Goal: Task Accomplishment & Management: Manage account settings

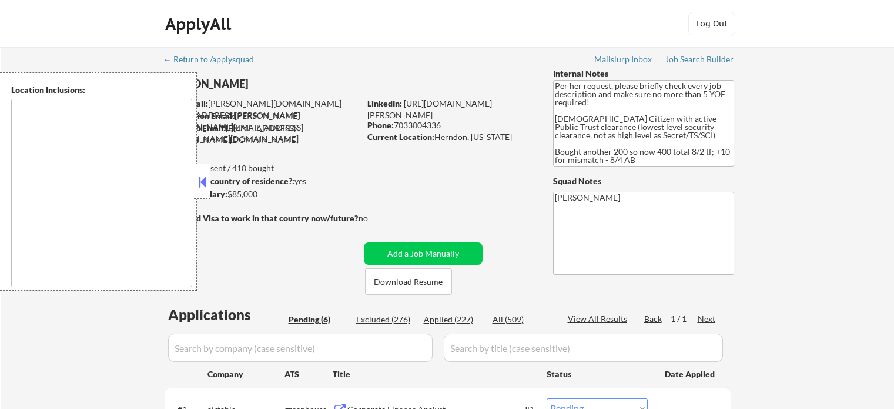
select select ""pending""
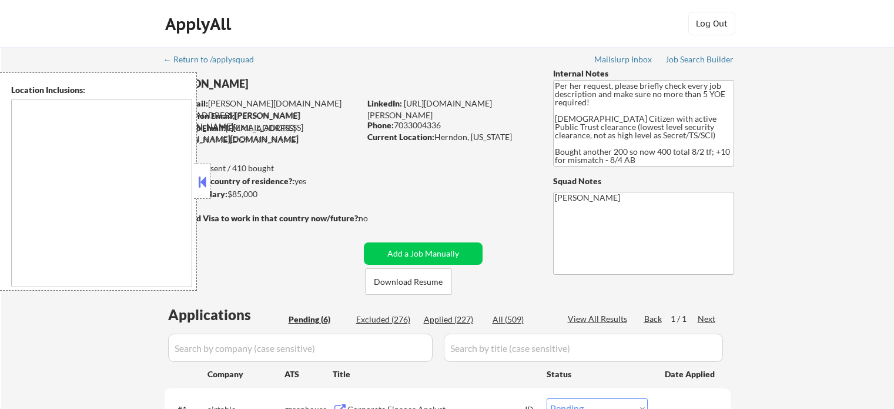
select select ""pending""
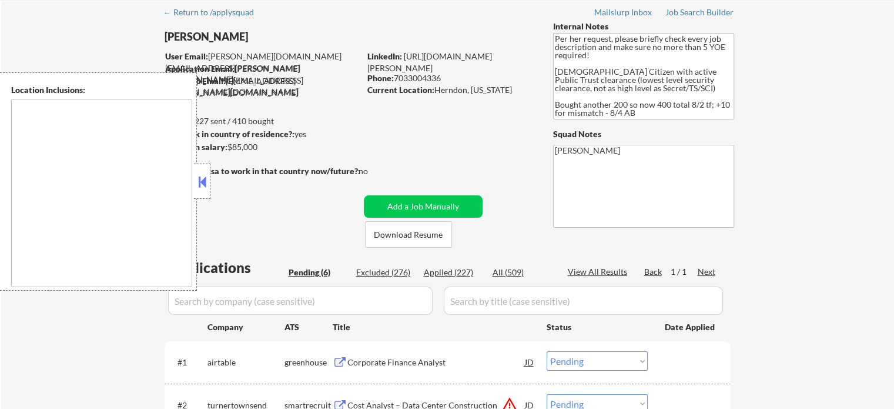
scroll to position [118, 0]
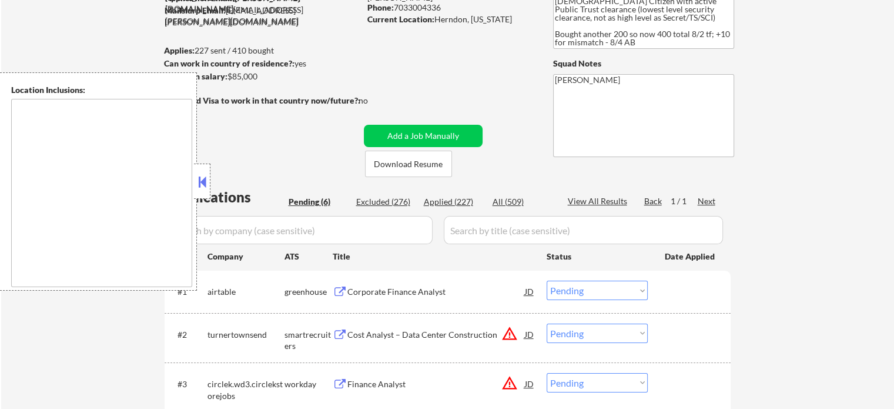
click at [200, 186] on button at bounding box center [202, 182] width 13 height 18
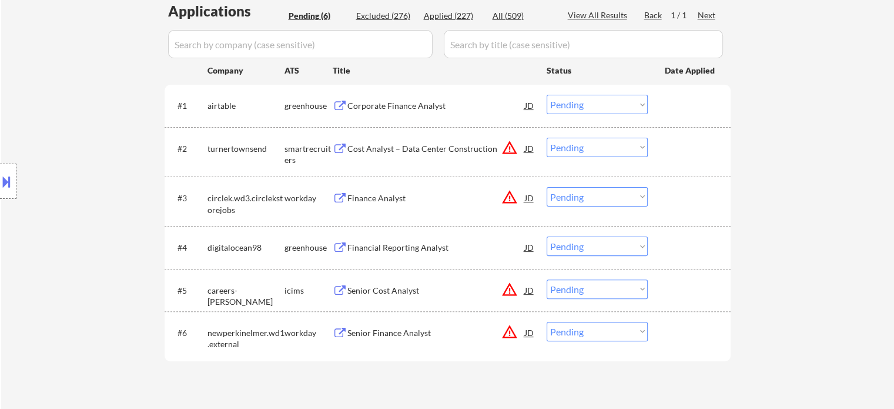
scroll to position [294, 0]
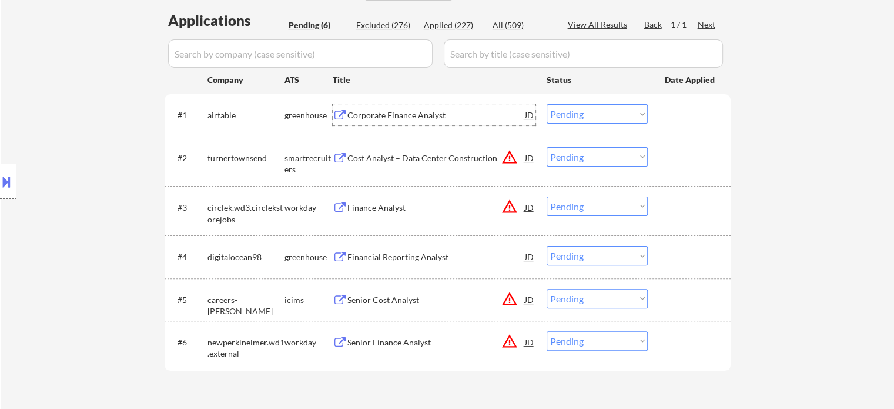
click at [370, 122] on div "Corporate Finance Analyst" at bounding box center [436, 114] width 178 height 21
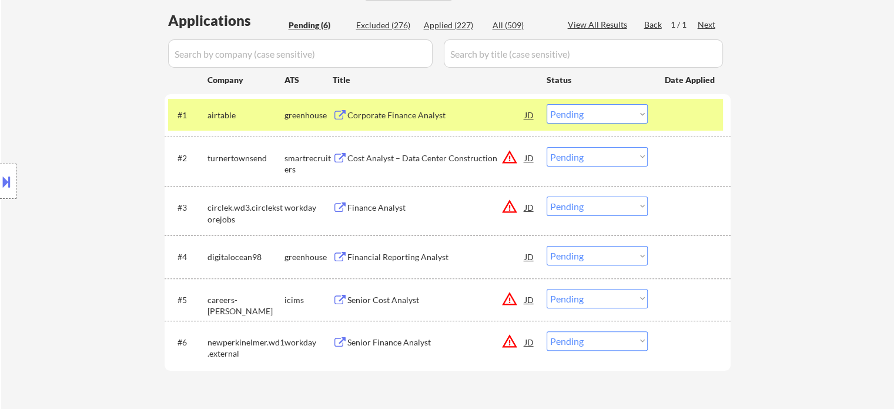
click at [374, 158] on div "Cost Analyst – Data Center Construction" at bounding box center [436, 158] width 178 height 12
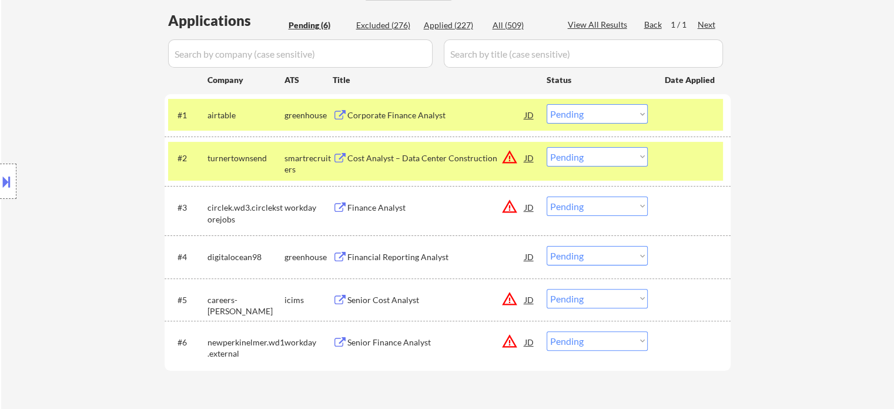
drag, startPoint x: 375, startPoint y: 205, endPoint x: 378, endPoint y: 222, distance: 17.9
click at [374, 206] on div "Finance Analyst" at bounding box center [436, 208] width 178 height 12
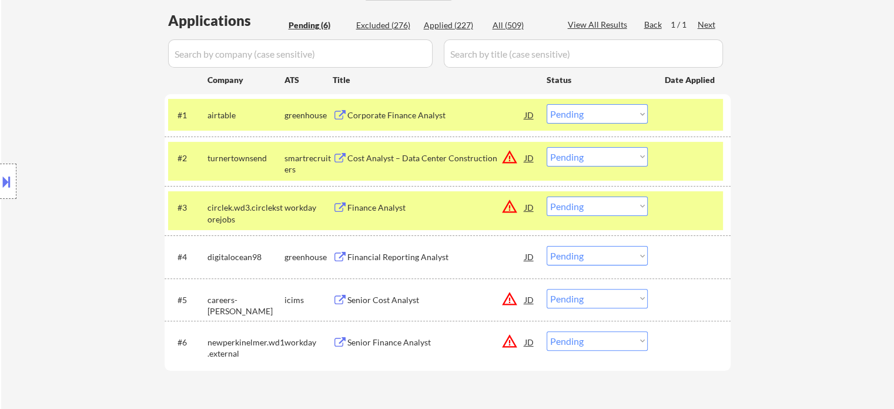
click at [392, 255] on div "Financial Reporting Analyst" at bounding box center [436, 257] width 178 height 12
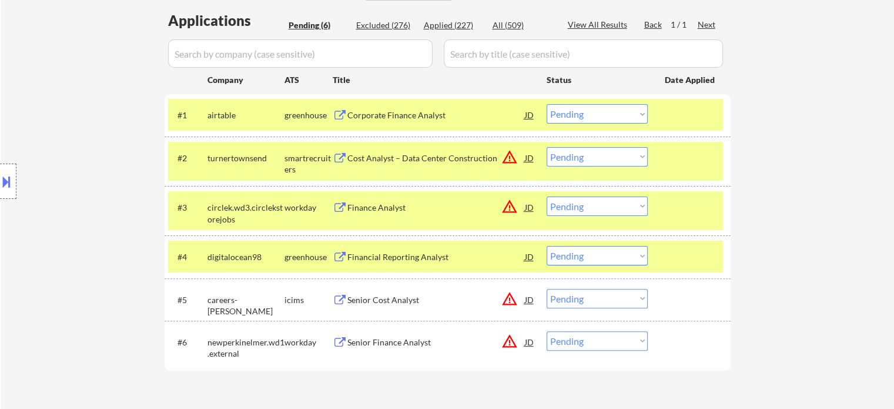
click at [380, 297] on div "Senior Cost Analyst" at bounding box center [436, 300] width 178 height 12
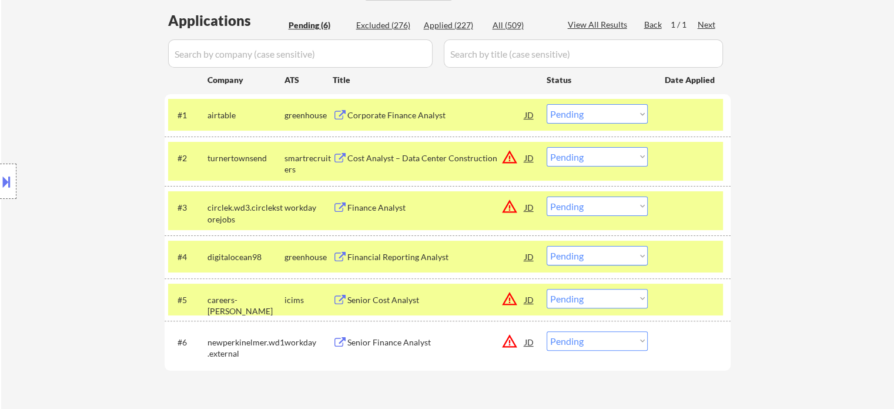
click at [375, 338] on div "Senior Finance Analyst" at bounding box center [436, 342] width 178 height 12
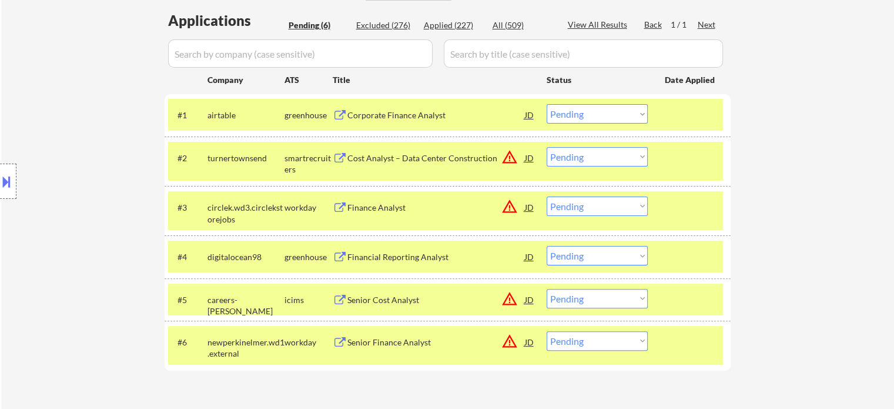
click at [2, 172] on button at bounding box center [6, 181] width 13 height 19
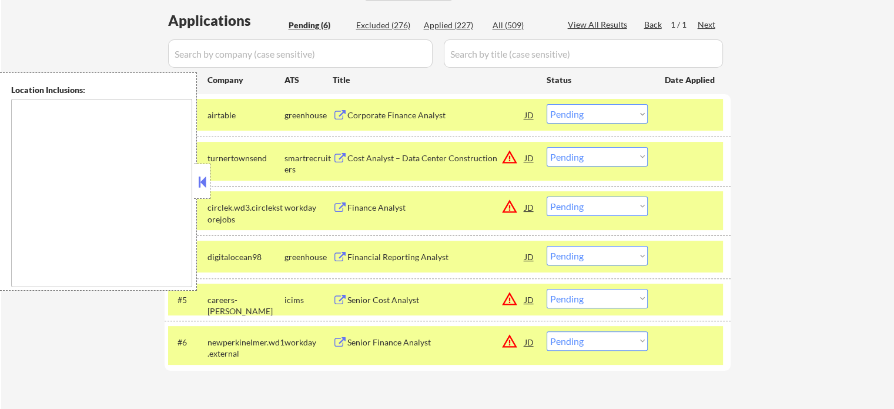
click at [202, 180] on button at bounding box center [202, 182] width 13 height 18
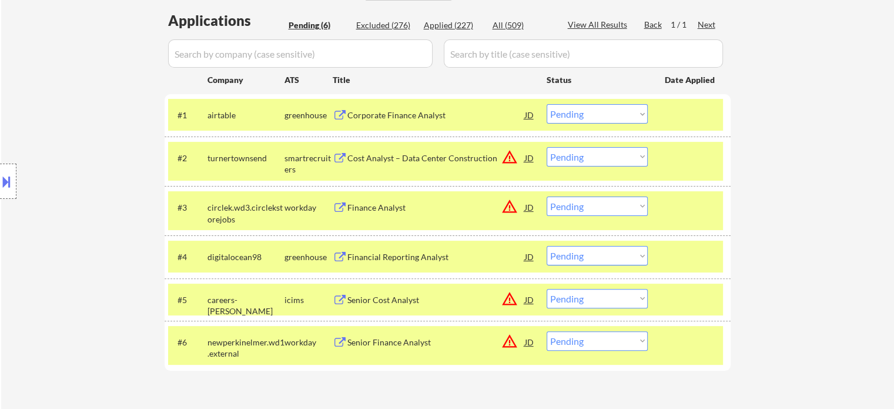
click at [574, 112] on select "Choose an option... Pending Applied Excluded (Questions) Excluded (Expired) Exc…" at bounding box center [597, 113] width 101 height 19
click at [547, 104] on select "Choose an option... Pending Applied Excluded (Questions) Excluded (Expired) Exc…" at bounding box center [597, 113] width 101 height 19
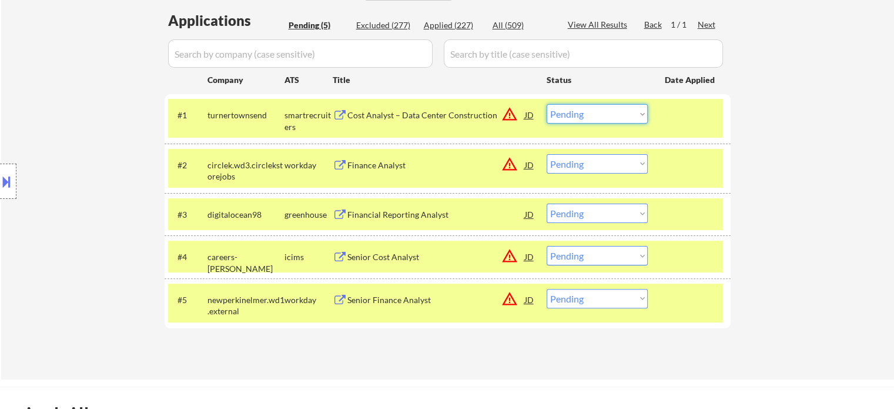
click at [620, 109] on select "Choose an option... Pending Applied Excluded (Questions) Excluded (Expired) Exc…" at bounding box center [597, 113] width 101 height 19
click at [547, 104] on select "Choose an option... Pending Applied Excluded (Questions) Excluded (Expired) Exc…" at bounding box center [597, 113] width 101 height 19
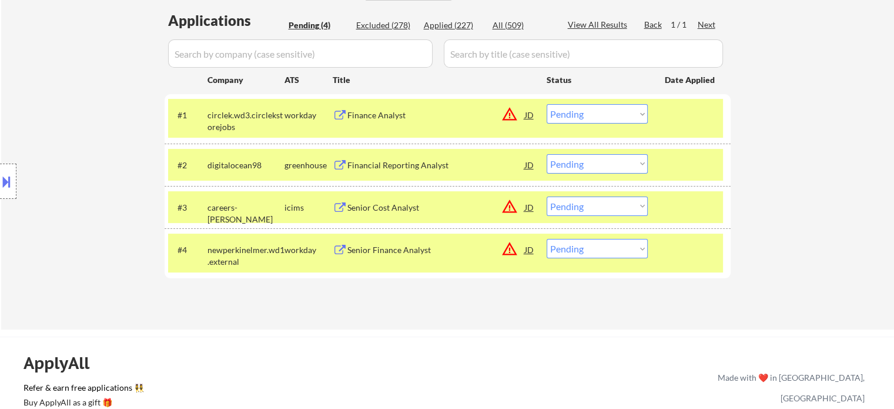
click at [616, 115] on select "Choose an option... Pending Applied Excluded (Questions) Excluded (Expired) Exc…" at bounding box center [597, 113] width 101 height 19
click at [547, 104] on select "Choose an option... Pending Applied Excluded (Questions) Excluded (Expired) Exc…" at bounding box center [597, 113] width 101 height 19
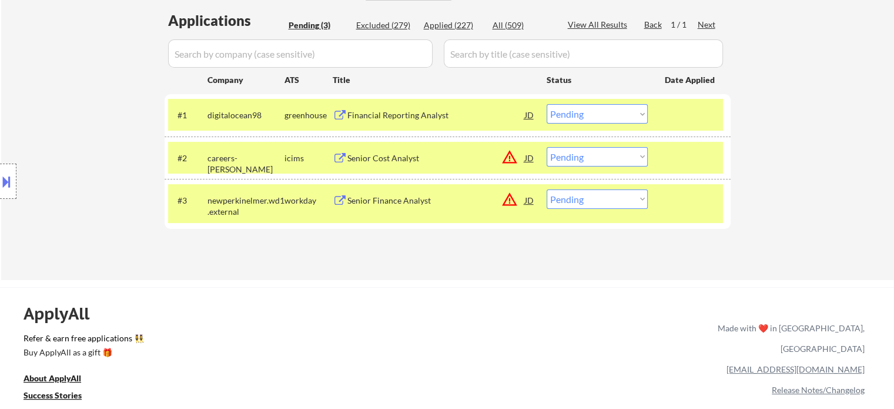
click at [573, 117] on select "Choose an option... Pending Applied Excluded (Questions) Excluded (Expired) Exc…" at bounding box center [597, 113] width 101 height 19
click at [547, 104] on select "Choose an option... Pending Applied Excluded (Questions) Excluded (Expired) Exc…" at bounding box center [597, 113] width 101 height 19
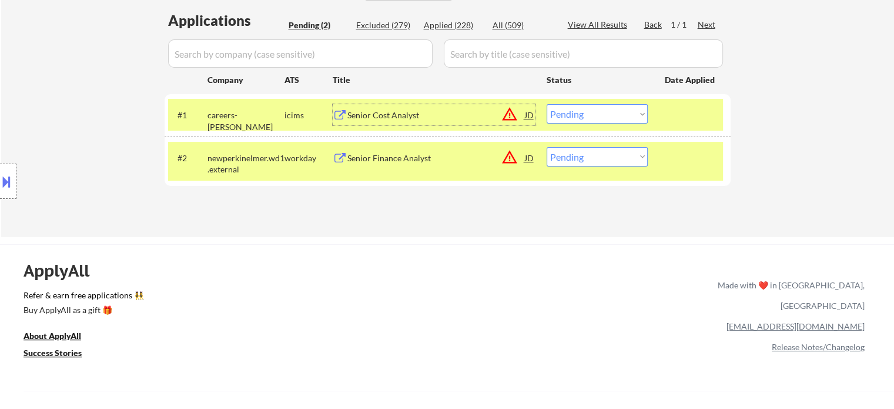
click at [393, 119] on div "Senior Cost Analyst" at bounding box center [436, 115] width 178 height 12
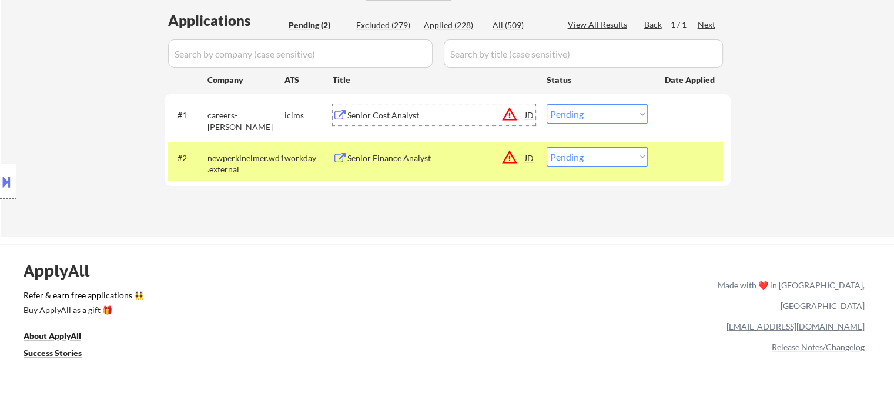
click at [573, 115] on select "Choose an option... Pending Applied Excluded (Questions) Excluded (Expired) Exc…" at bounding box center [597, 113] width 101 height 19
click at [547, 104] on select "Choose an option... Pending Applied Excluded (Questions) Excluded (Expired) Exc…" at bounding box center [597, 113] width 101 height 19
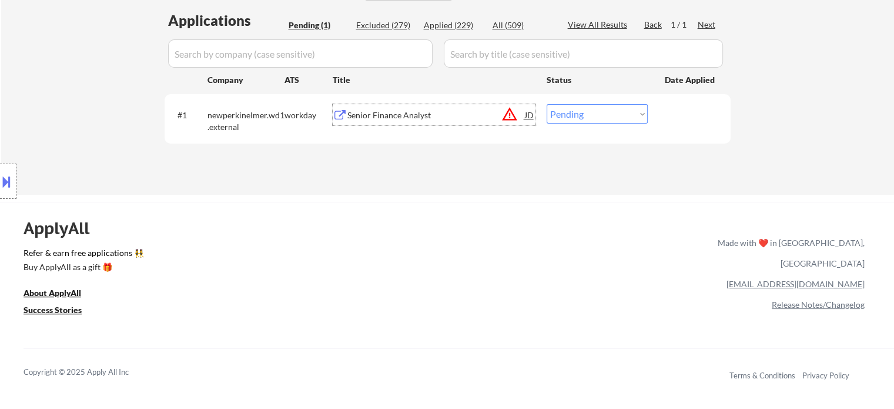
click at [363, 113] on div "Senior Finance Analyst" at bounding box center [436, 115] width 178 height 12
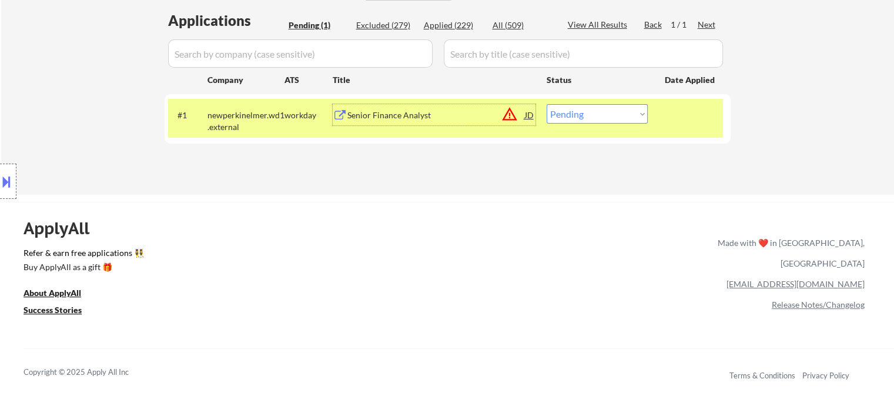
drag, startPoint x: 570, startPoint y: 114, endPoint x: 570, endPoint y: 121, distance: 7.1
click at [570, 113] on select "Choose an option... Pending Applied Excluded (Questions) Excluded (Expired) Exc…" at bounding box center [597, 113] width 101 height 19
select select ""applied""
click at [547, 104] on select "Choose an option... Pending Applied Excluded (Questions) Excluded (Expired) Exc…" at bounding box center [597, 113] width 101 height 19
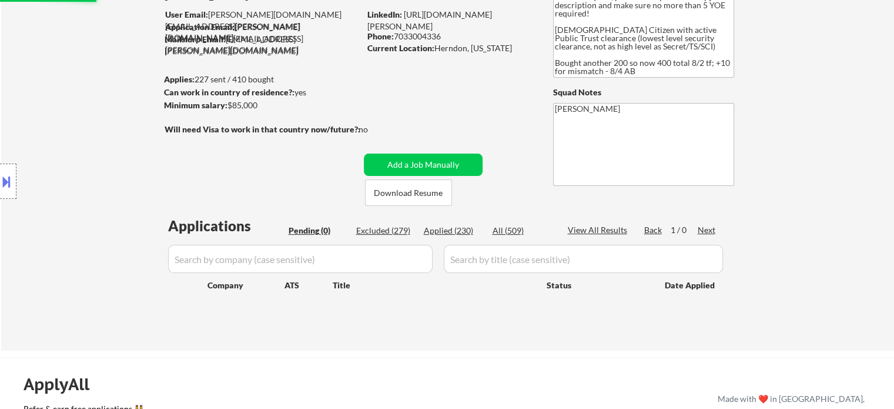
scroll to position [118, 0]
